Goal: Find specific page/section: Find specific page/section

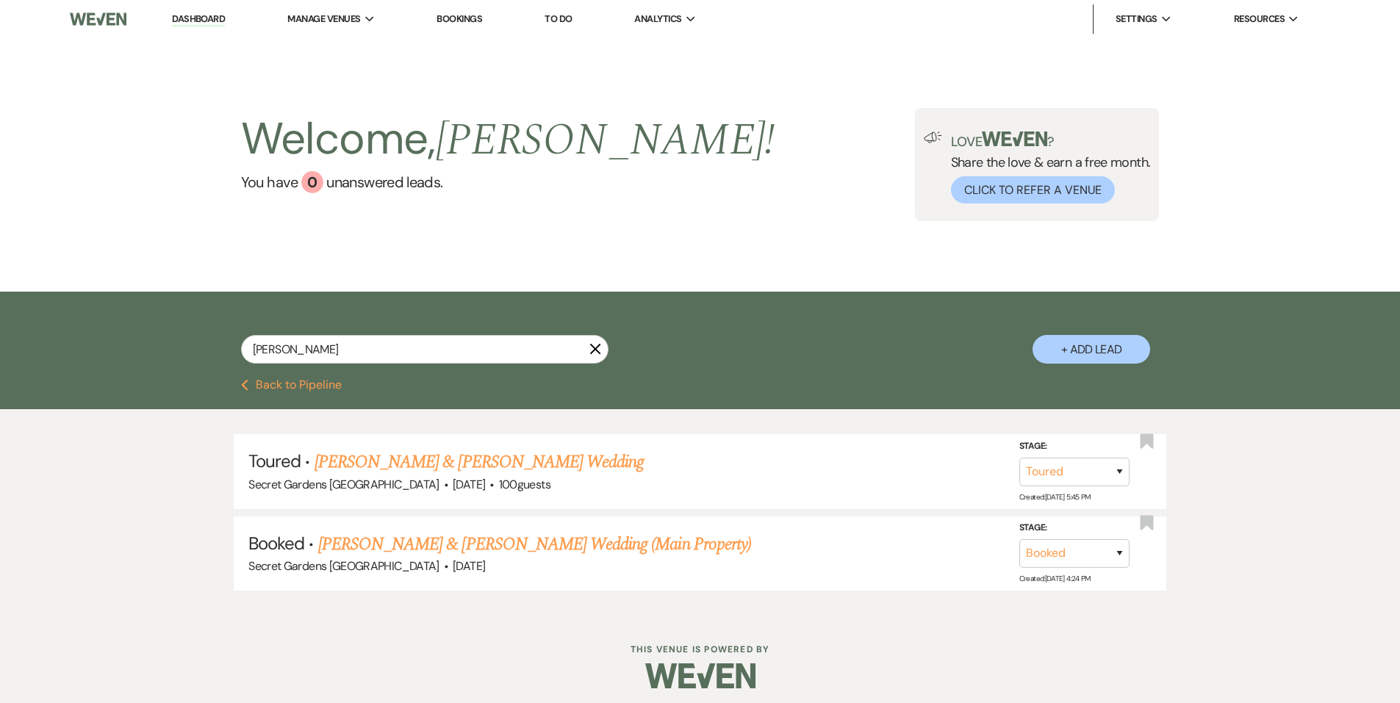
select select "5"
drag, startPoint x: 313, startPoint y: 354, endPoint x: 74, endPoint y: 312, distance: 242.5
click at [74, 312] on div "[PERSON_NAME] + Add Lead" at bounding box center [700, 336] width 1400 height 88
type input "drug"
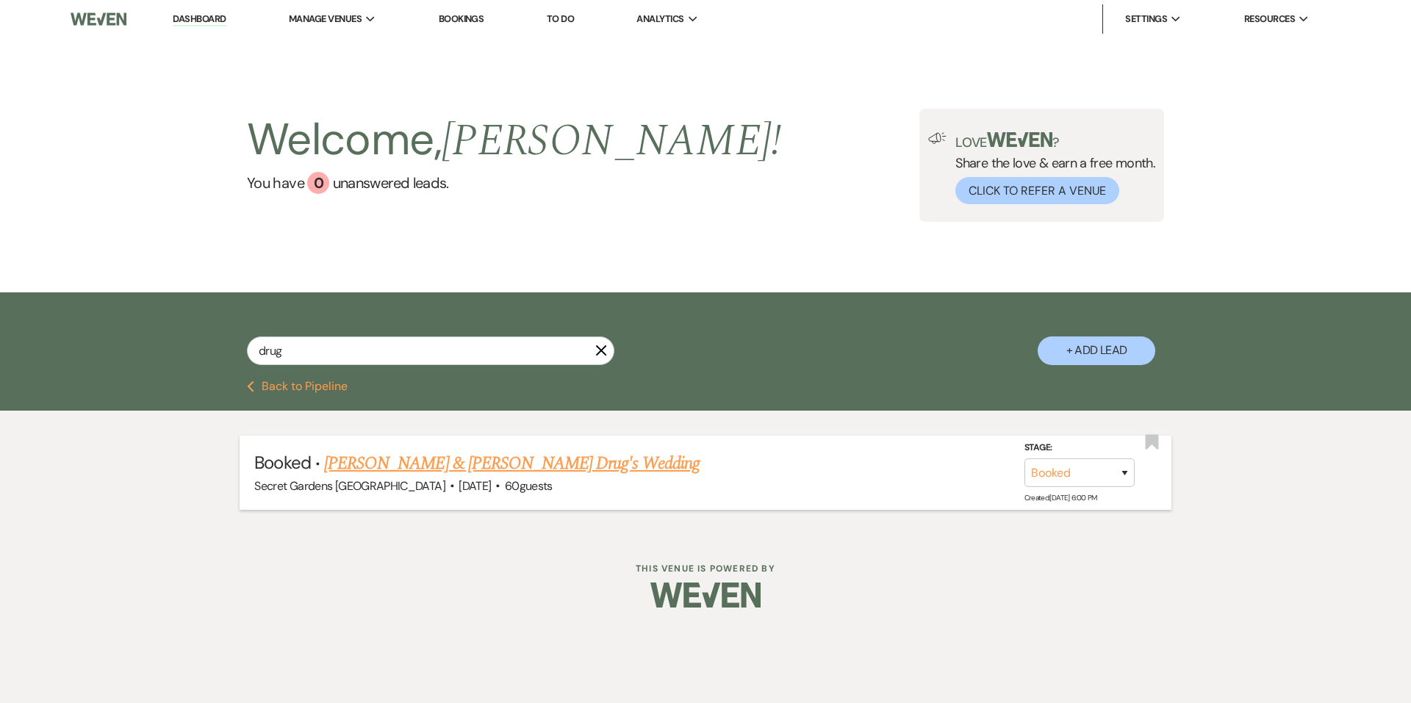
click at [395, 456] on link "[PERSON_NAME] & [PERSON_NAME] Drug's Wedding" at bounding box center [511, 463] width 375 height 26
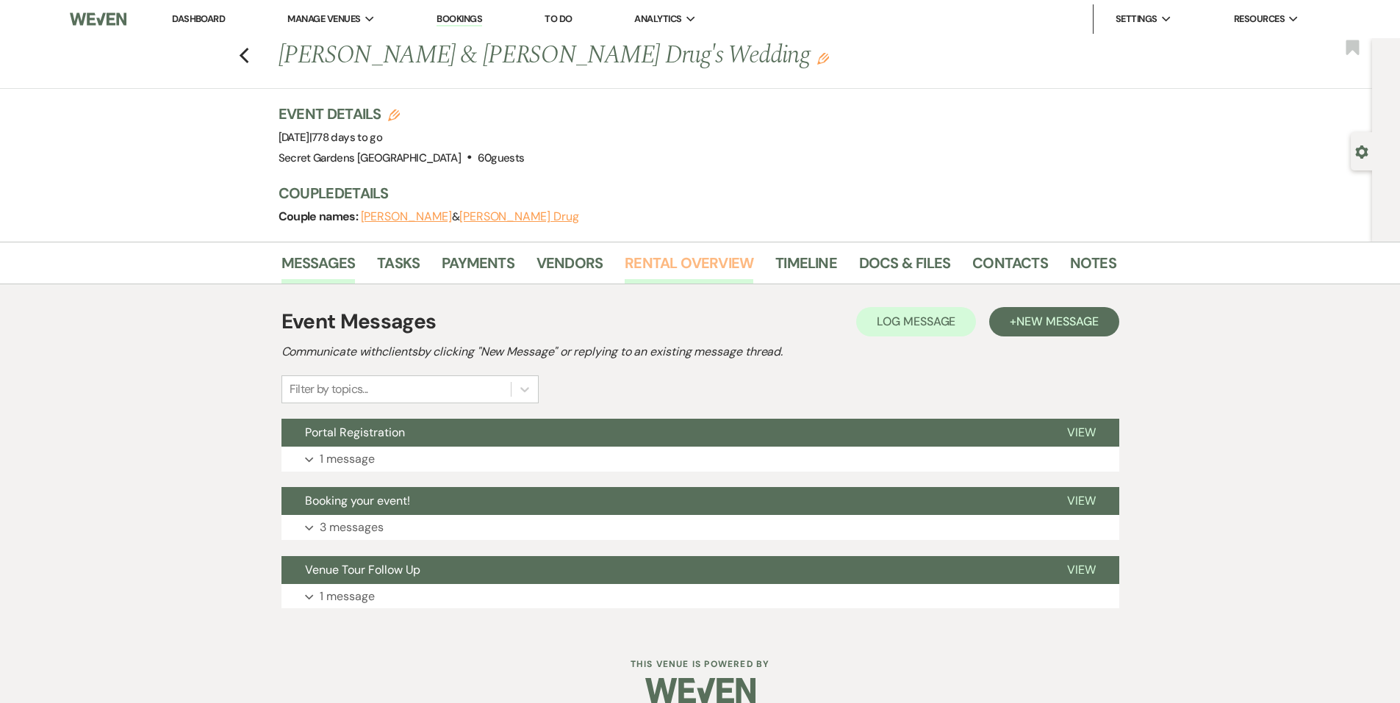
click at [707, 262] on link "Rental Overview" at bounding box center [688, 267] width 129 height 32
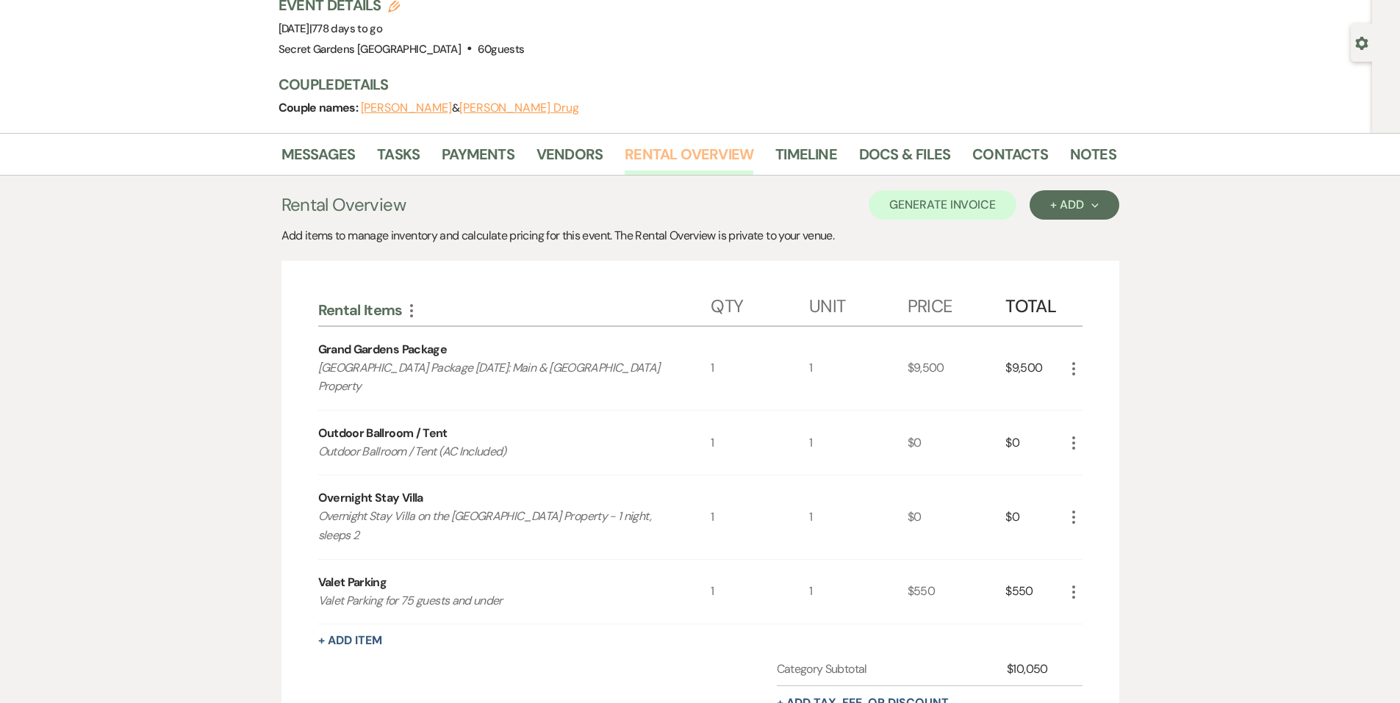
scroll to position [107, 0]
click at [990, 160] on link "Contacts" at bounding box center [1010, 161] width 76 height 32
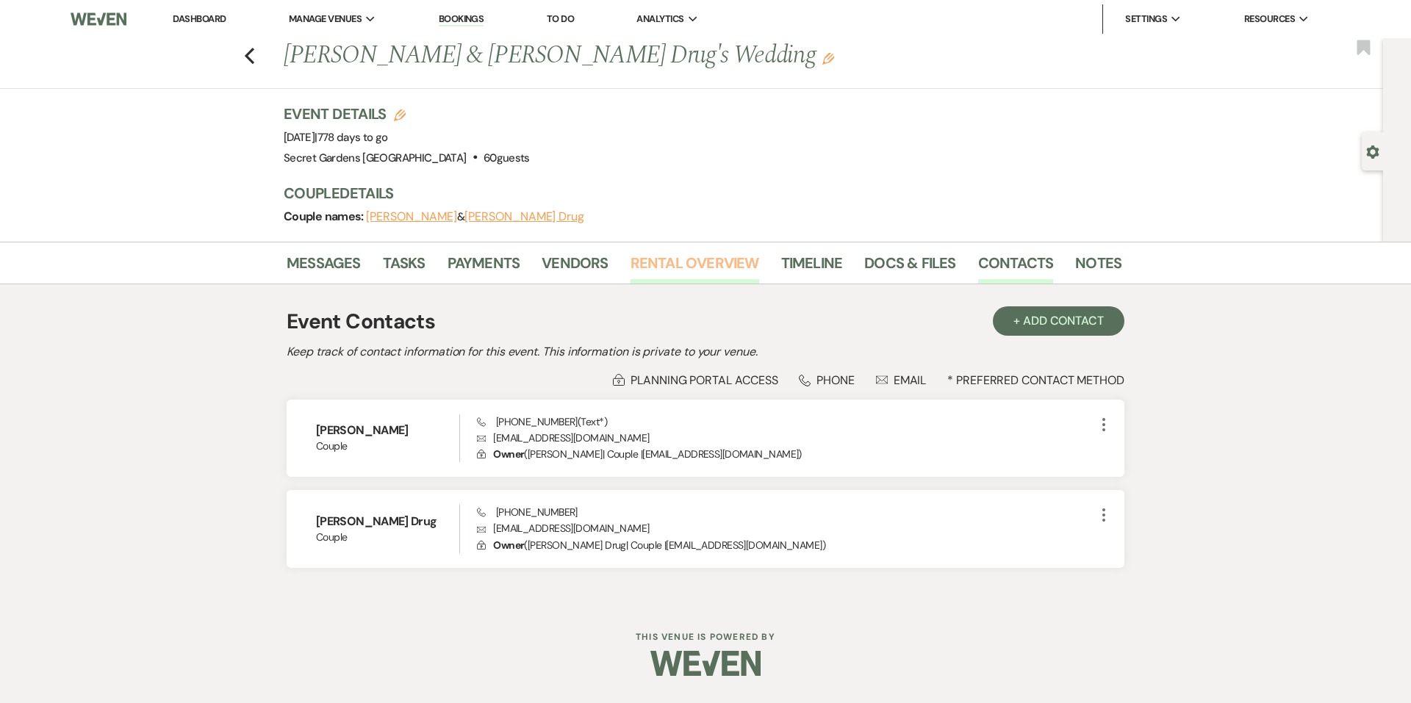
click at [683, 253] on link "Rental Overview" at bounding box center [694, 267] width 129 height 32
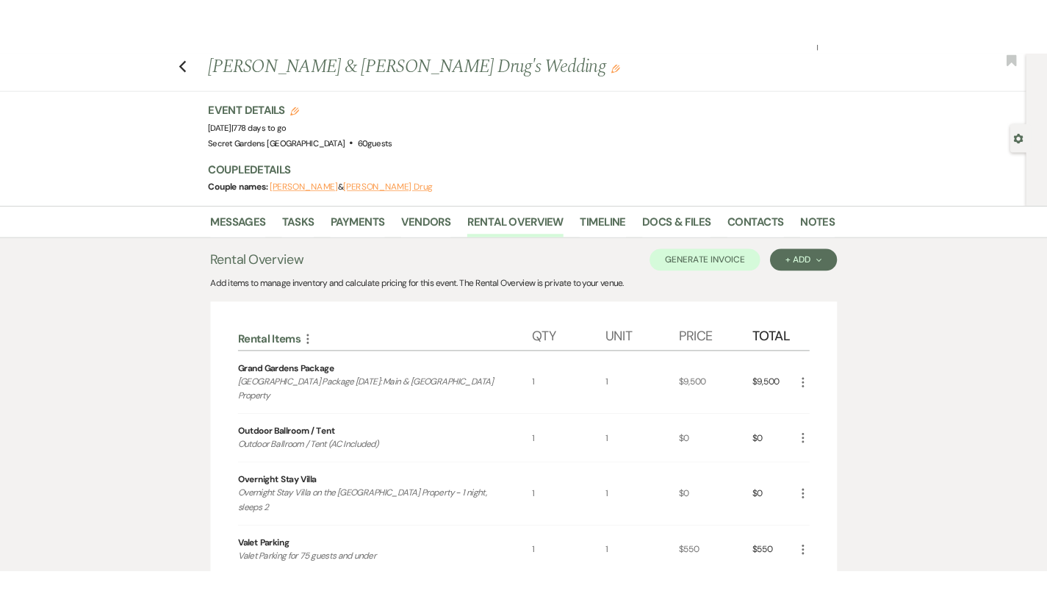
scroll to position [21, 0]
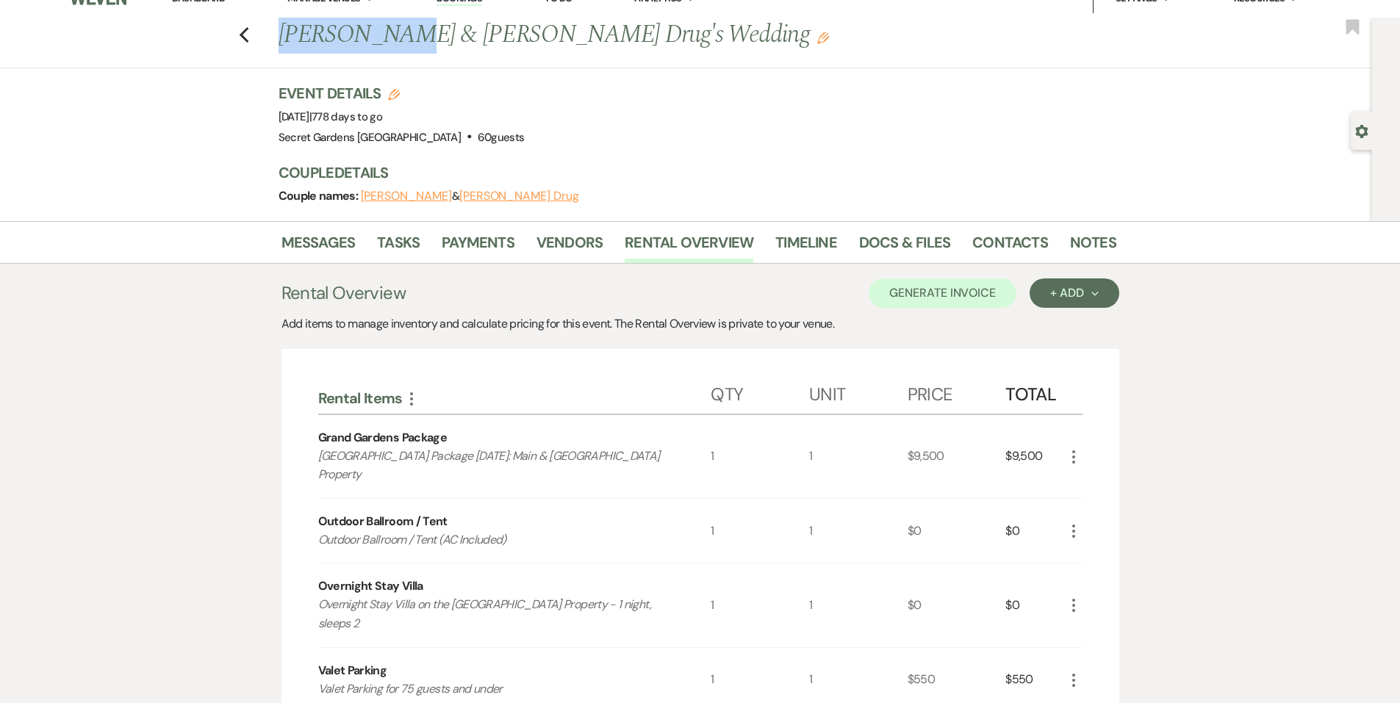
drag, startPoint x: 388, startPoint y: 34, endPoint x: 287, endPoint y: 35, distance: 100.7
click at [287, 35] on h1 "[PERSON_NAME] & [PERSON_NAME] Drug's Wedding Edit" at bounding box center [607, 35] width 658 height 35
copy h1 "[PERSON_NAME]"
